Goal: Navigation & Orientation: Go to known website

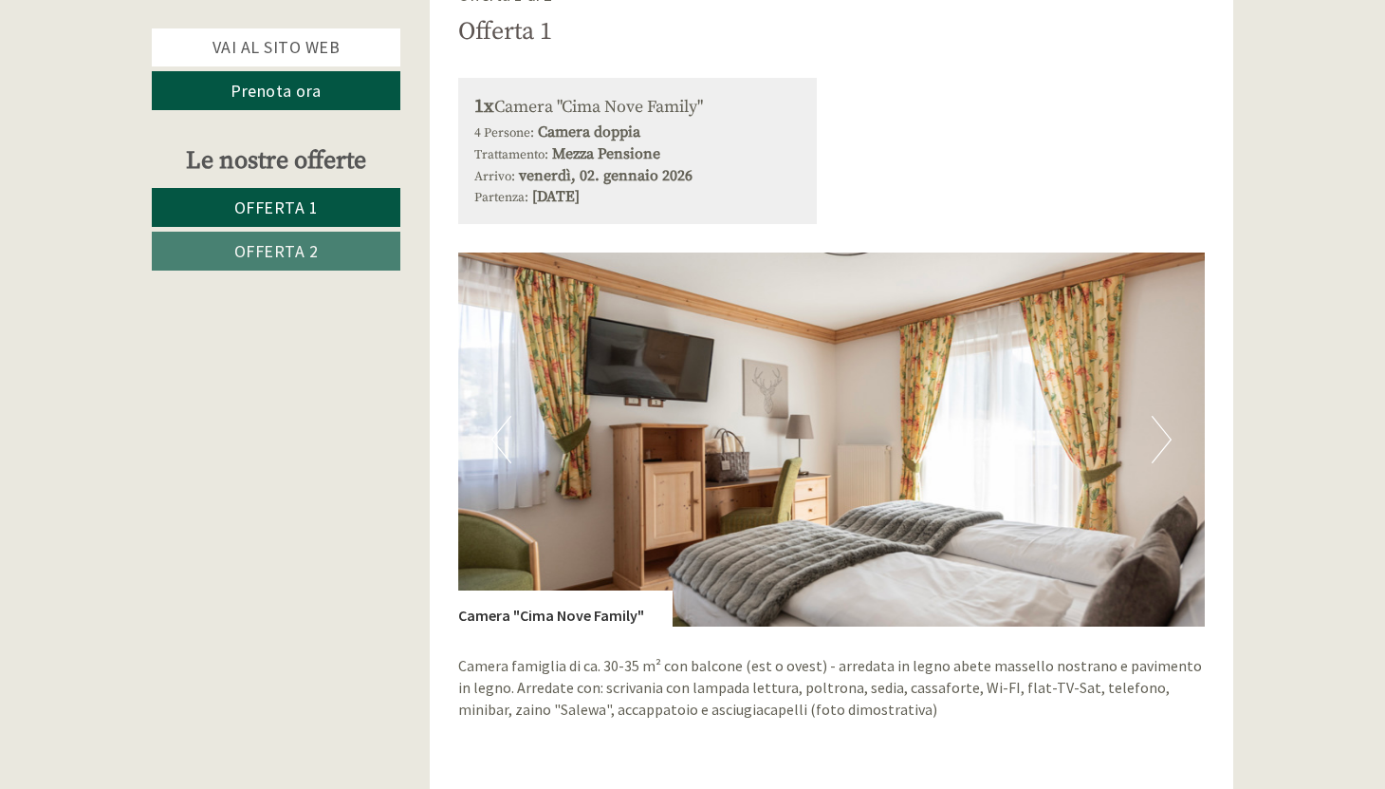
scroll to position [1139, 0]
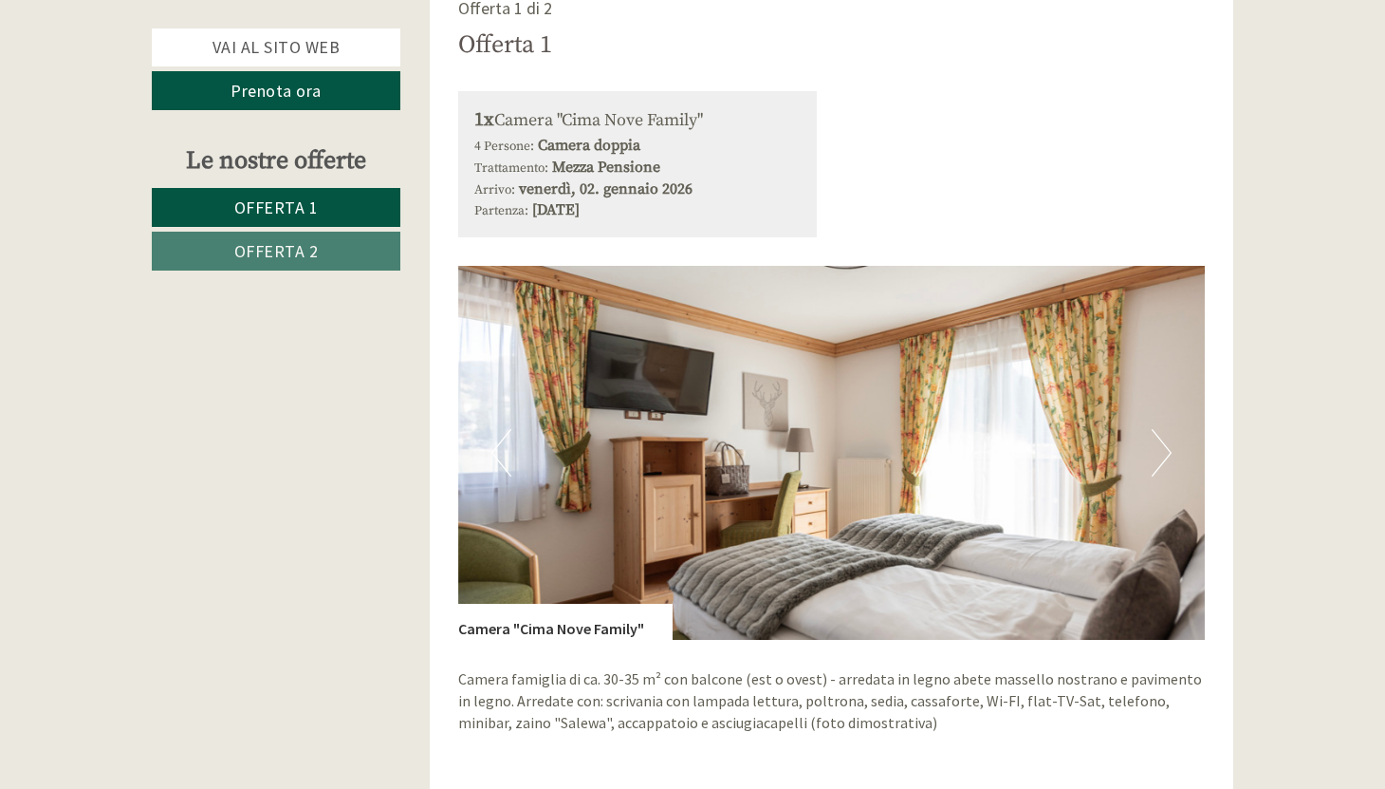
click at [1163, 464] on button "Next" at bounding box center [1162, 452] width 20 height 47
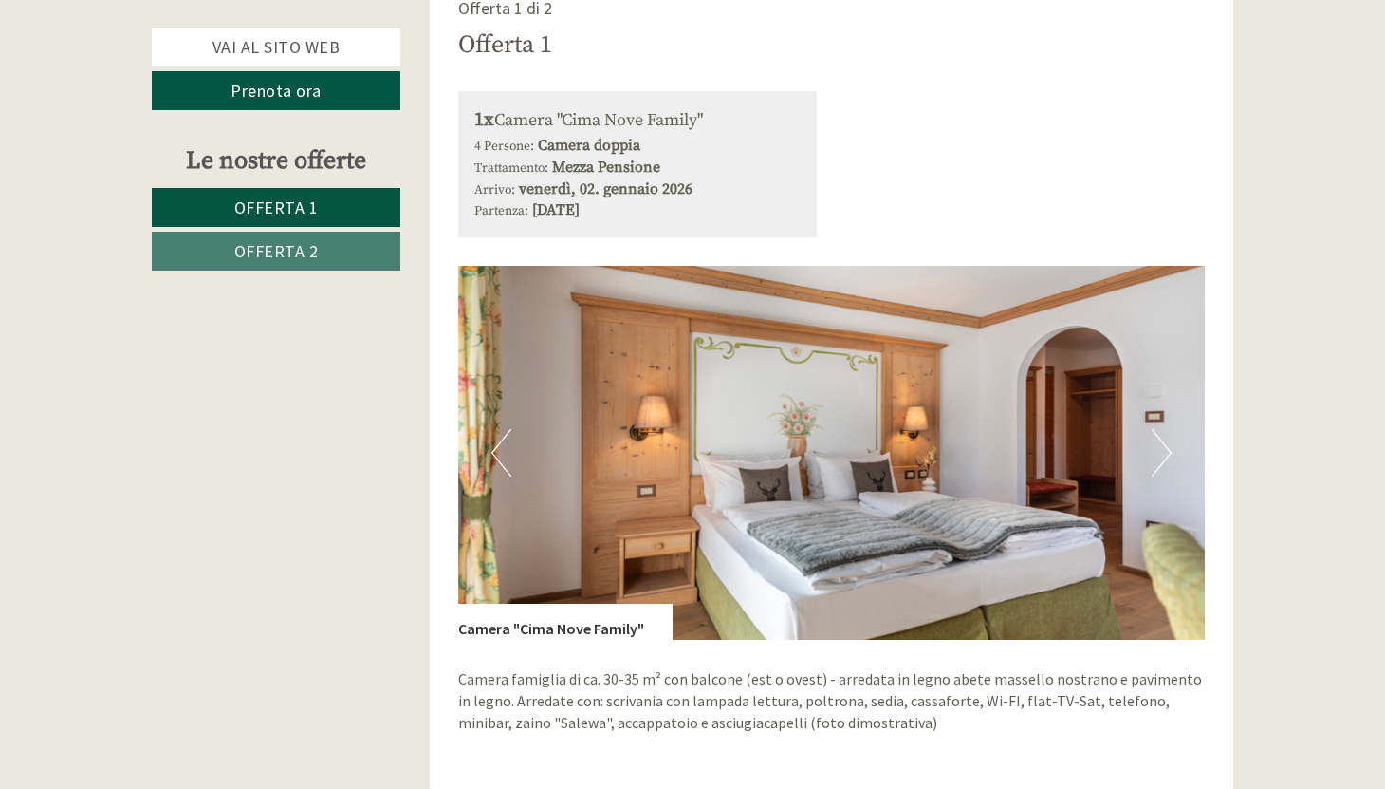
click at [1163, 464] on button "Next" at bounding box center [1162, 452] width 20 height 47
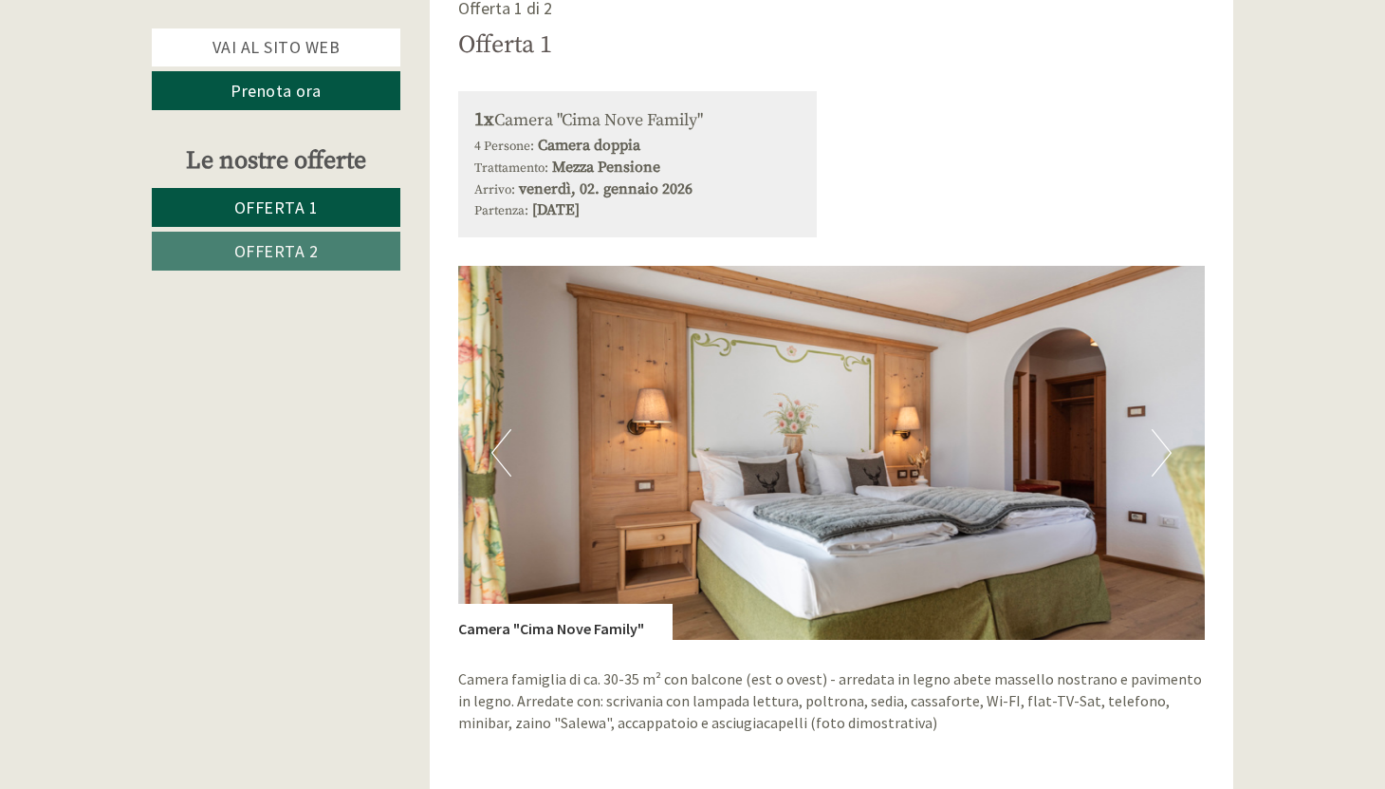
click at [1163, 464] on button "Next" at bounding box center [1162, 452] width 20 height 47
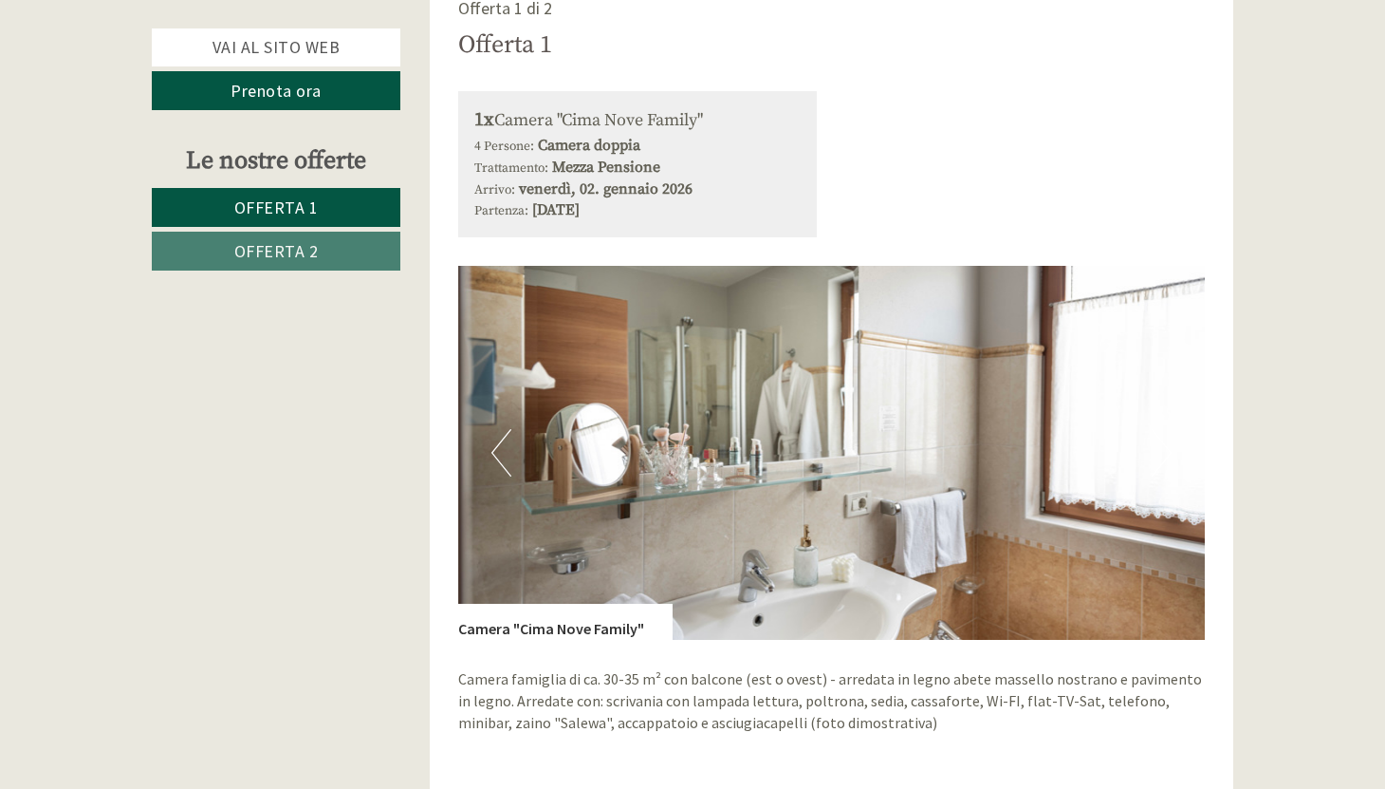
click at [1163, 464] on button "Next" at bounding box center [1162, 452] width 20 height 47
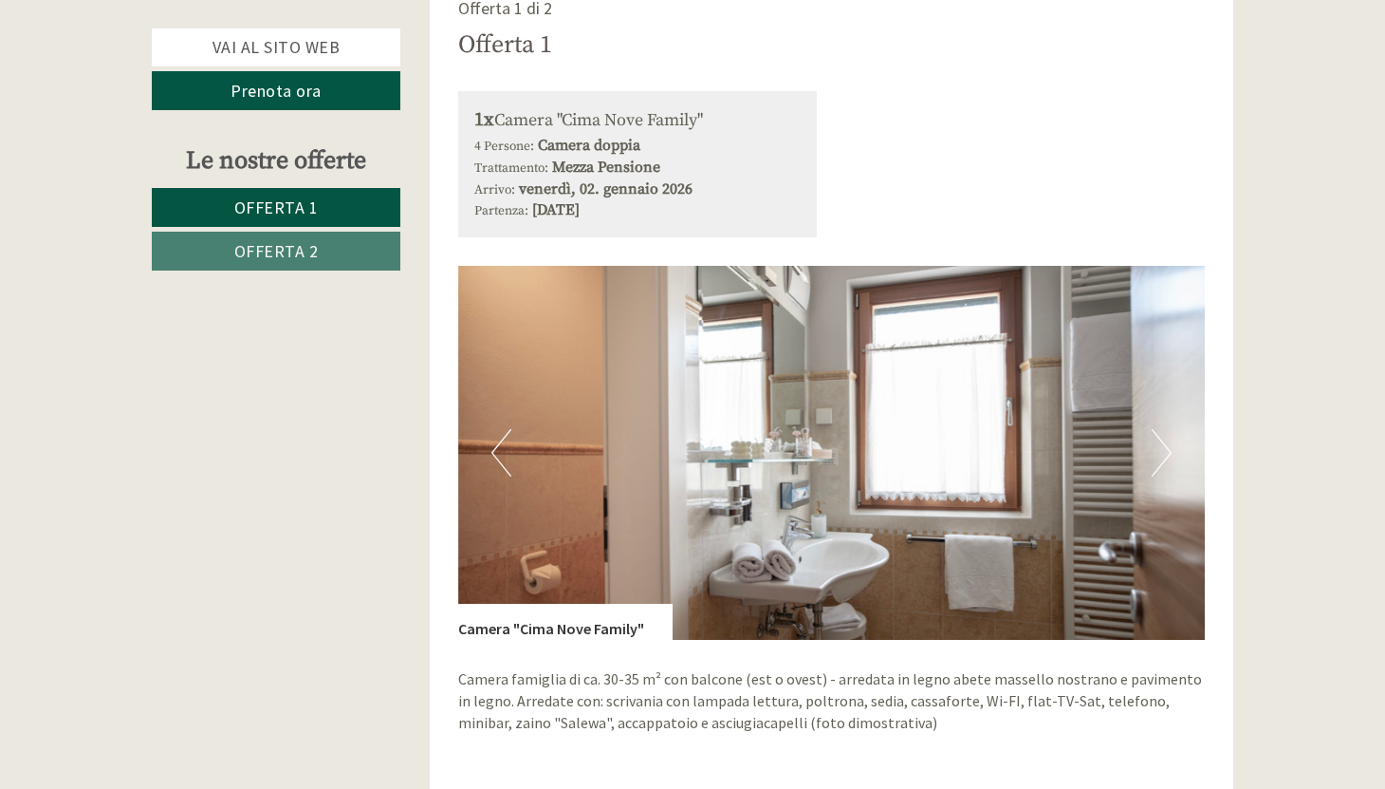
click at [1163, 464] on button "Next" at bounding box center [1162, 452] width 20 height 47
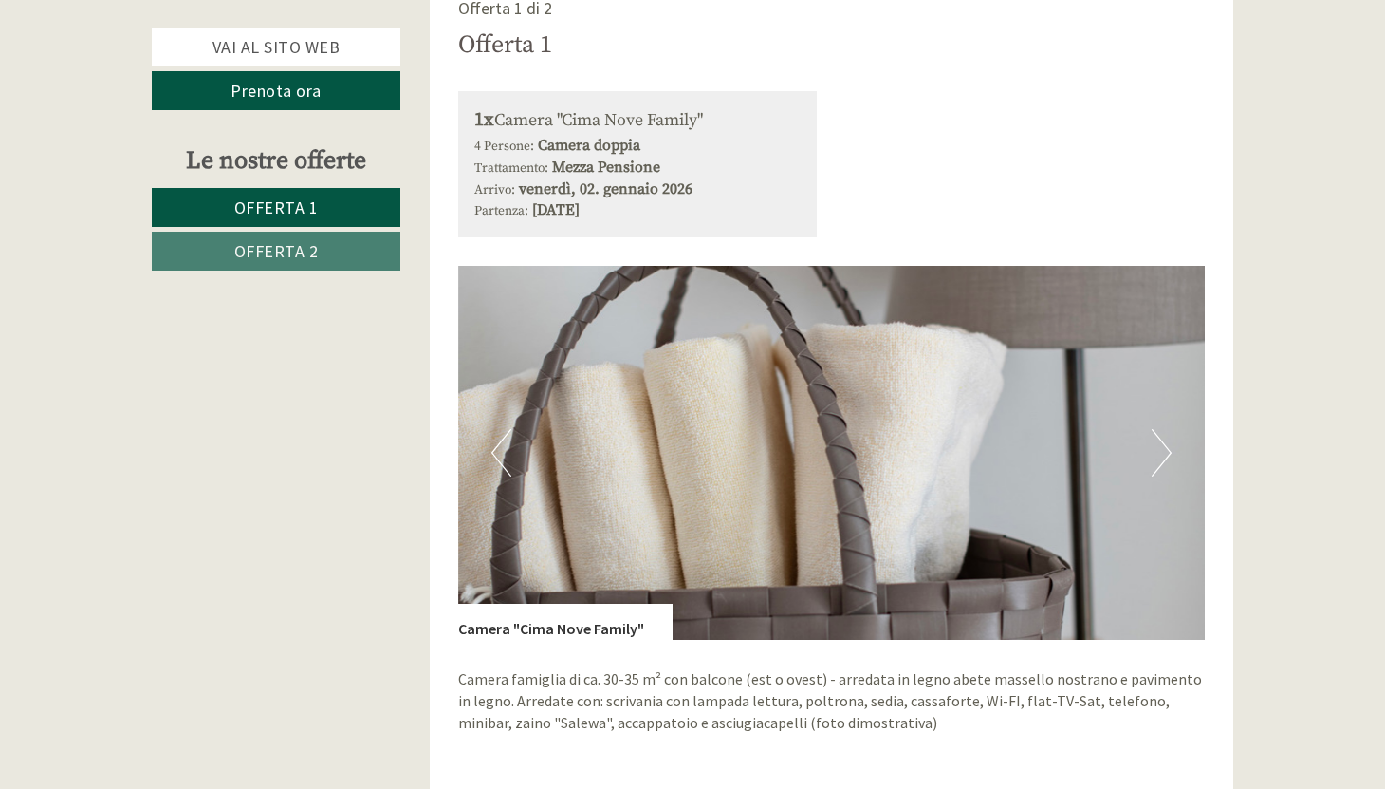
click at [1163, 464] on button "Next" at bounding box center [1162, 452] width 20 height 47
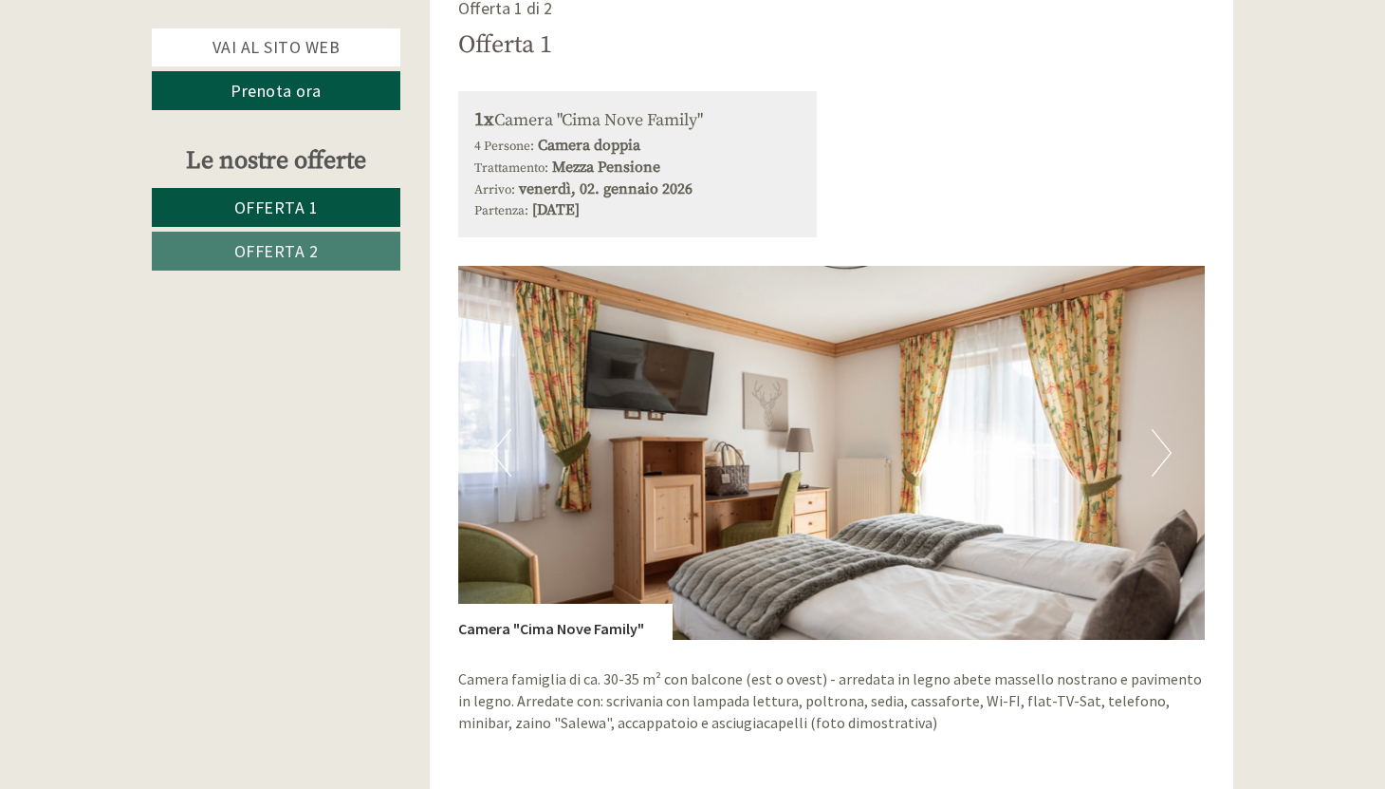
click at [1163, 464] on button "Next" at bounding box center [1162, 452] width 20 height 47
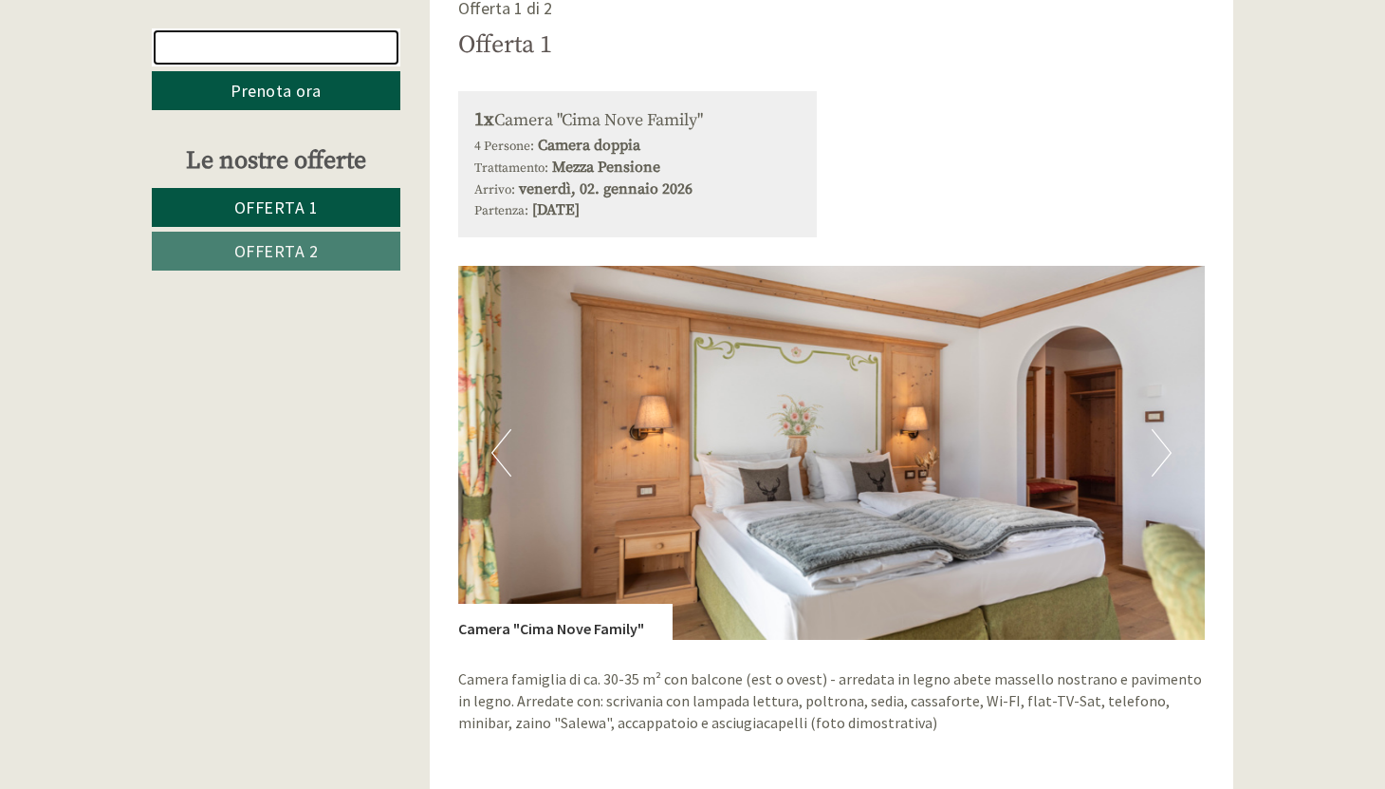
click at [353, 54] on link "Vai al sito web" at bounding box center [276, 47] width 249 height 38
